Goal: Information Seeking & Learning: Learn about a topic

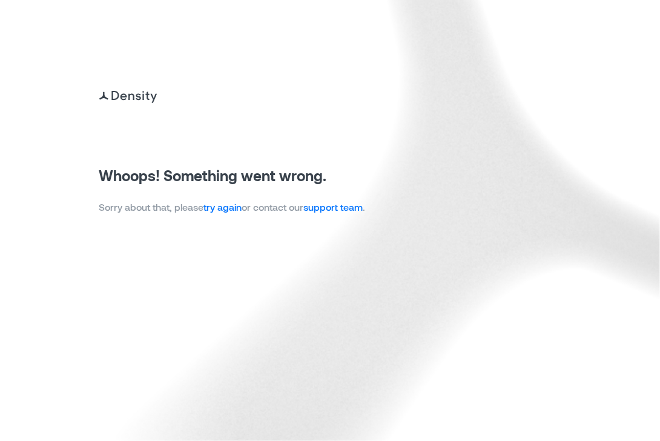
click at [231, 207] on link "try again" at bounding box center [223, 206] width 38 height 11
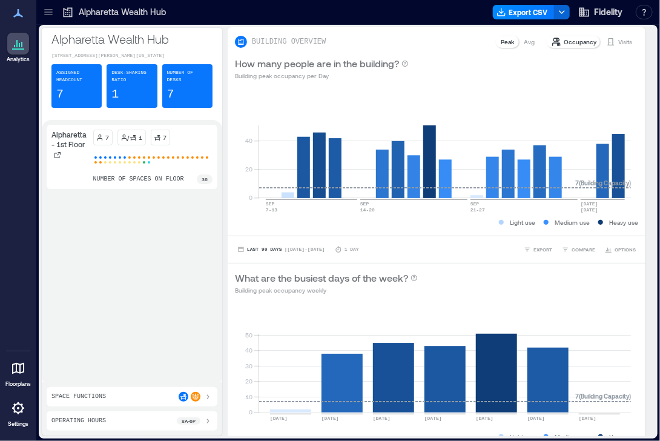
click at [47, 13] on icon at bounding box center [48, 12] width 12 height 12
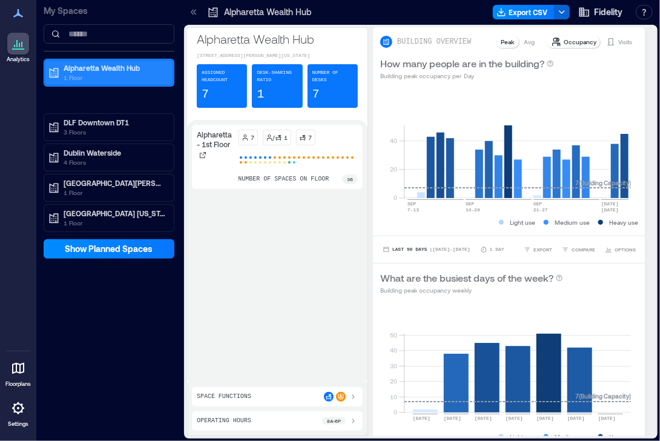
click at [87, 66] on p "Alpharetta Wealth Hub" at bounding box center [115, 68] width 102 height 10
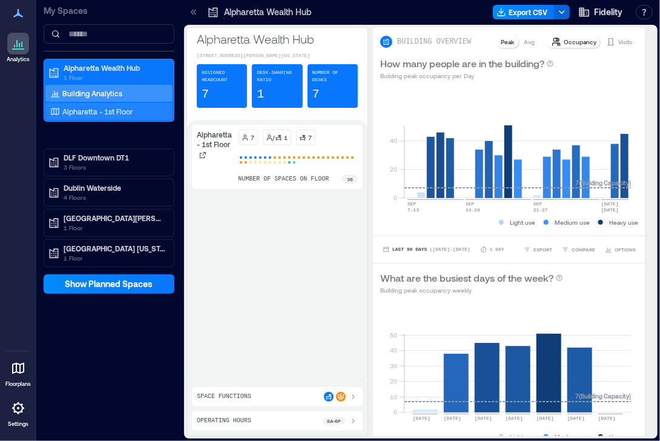
click at [83, 114] on p "Alpharetta - 1st Floor" at bounding box center [97, 112] width 70 height 10
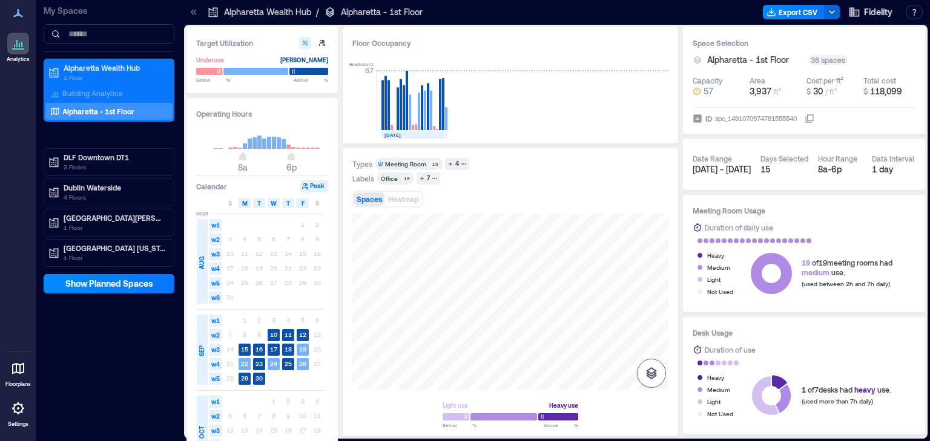
click at [651, 373] on icon "button" at bounding box center [651, 373] width 11 height 12
click at [652, 304] on icon "button" at bounding box center [651, 309] width 12 height 11
click at [639, 179] on div "Labels Office 19 7" at bounding box center [510, 178] width 316 height 12
click at [659, 353] on div "Types Meeting Room 19 4 Labels Office 19 7 Spaces Heatmap Spaces Sensors Light …" at bounding box center [510, 292] width 335 height 288
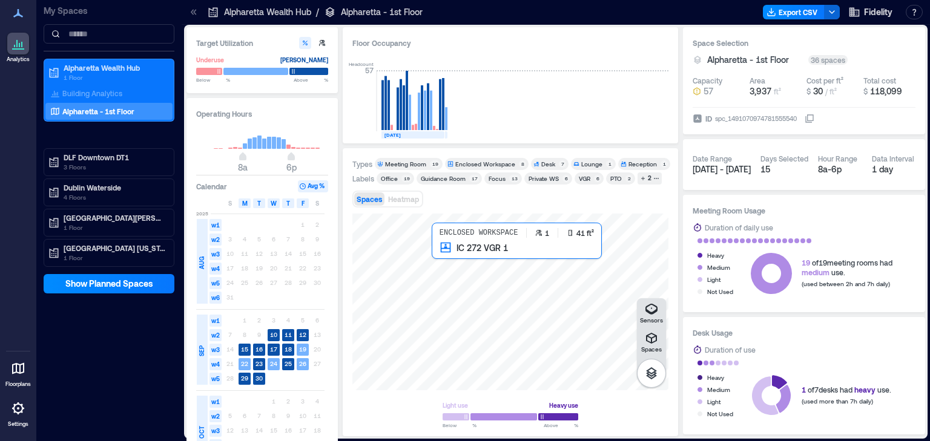
click at [436, 255] on div at bounding box center [510, 302] width 316 height 177
